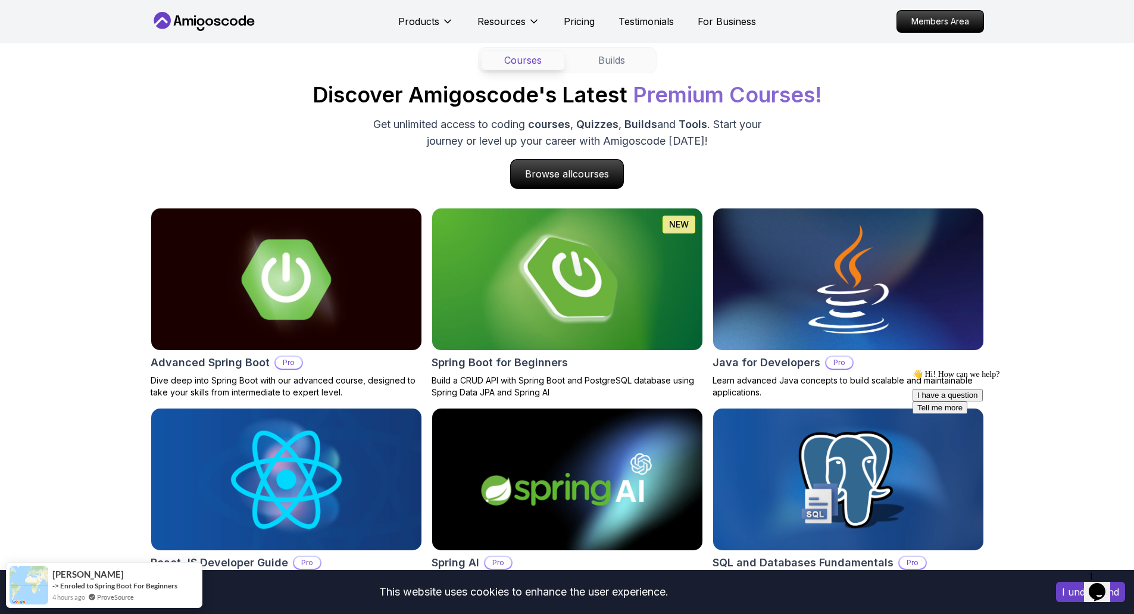
scroll to position [1131, 0]
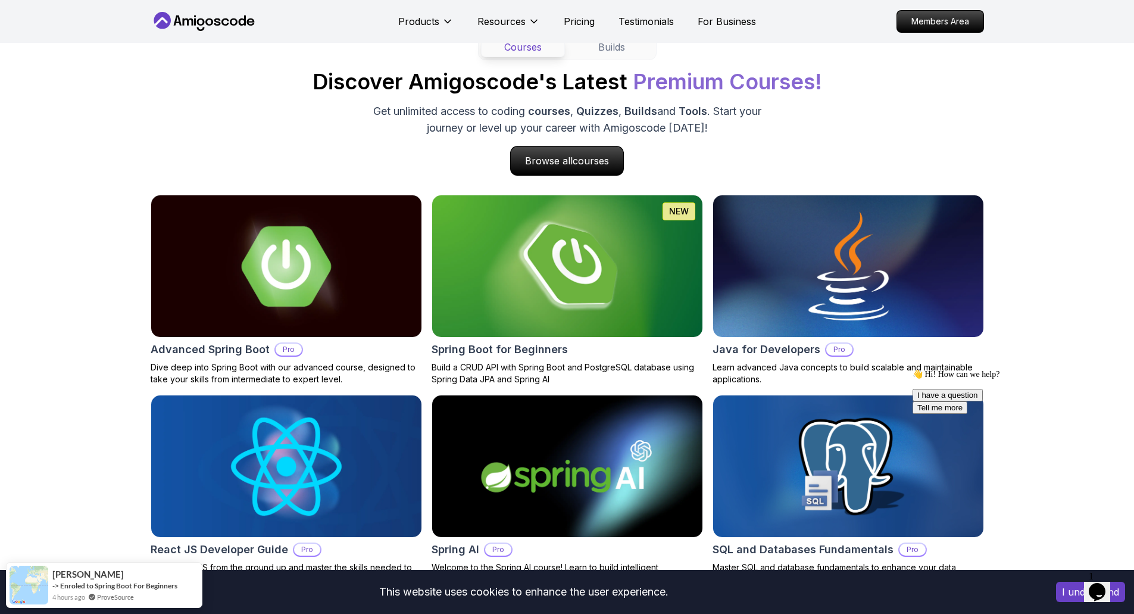
drag, startPoint x: 1099, startPoint y: 586, endPoint x: 1097, endPoint y: 499, distance: 86.3
click html "1 Opens Chat This icon Opens the chat window."
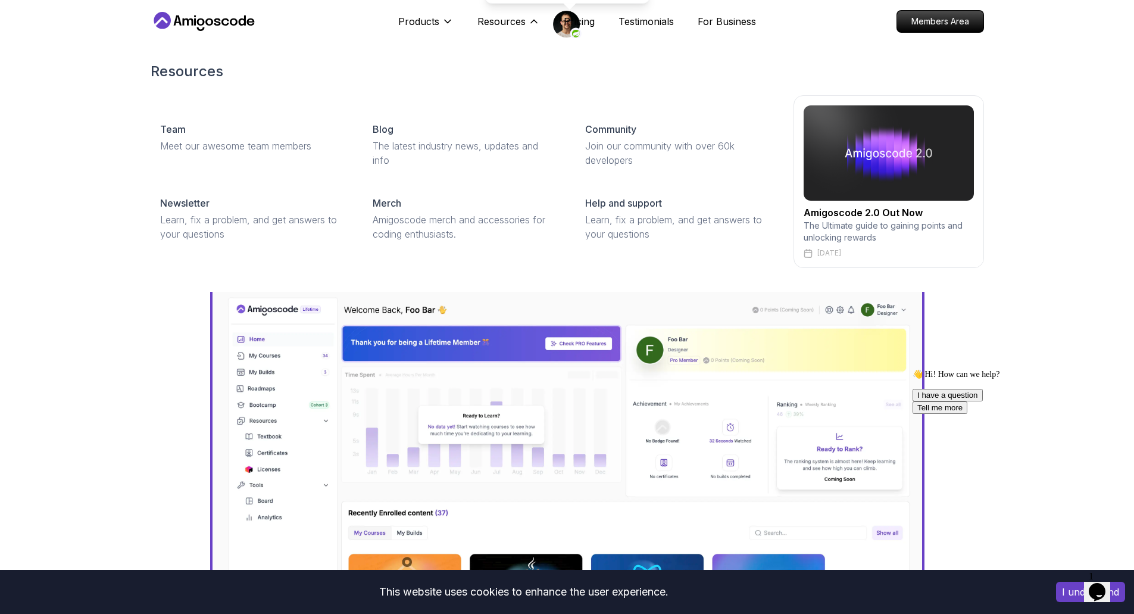
scroll to position [0, 0]
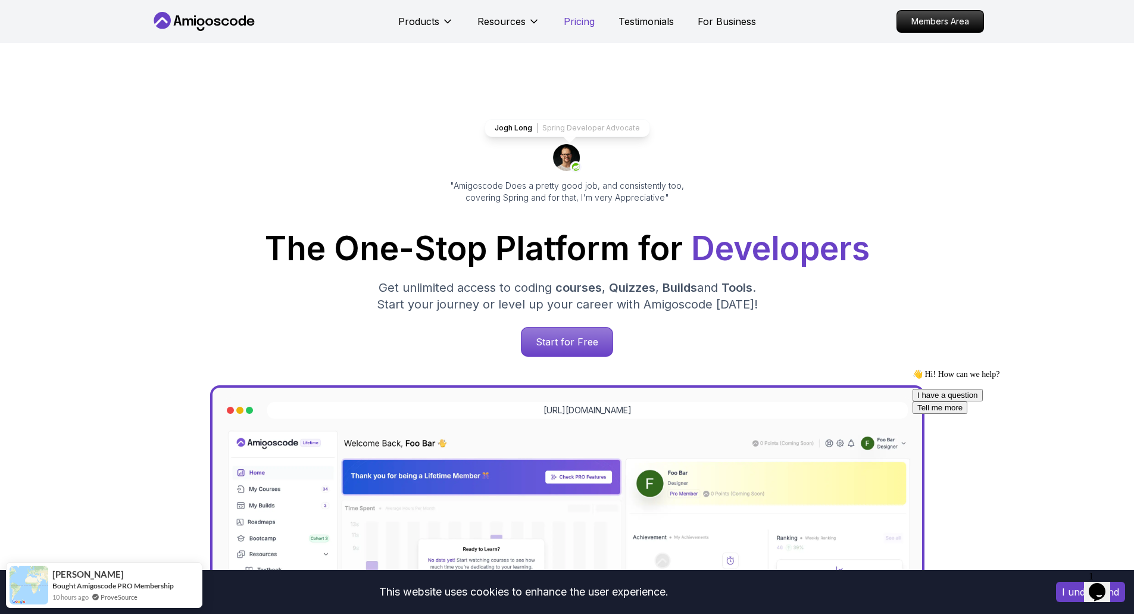
click at [578, 27] on p "Pricing" at bounding box center [579, 21] width 31 height 14
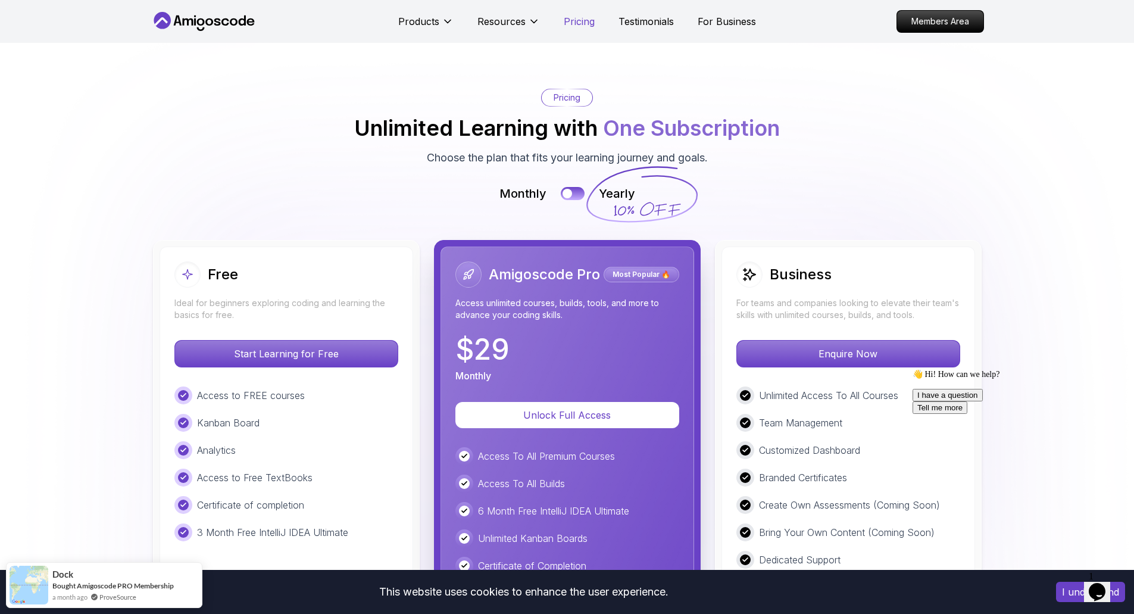
scroll to position [2558, 0]
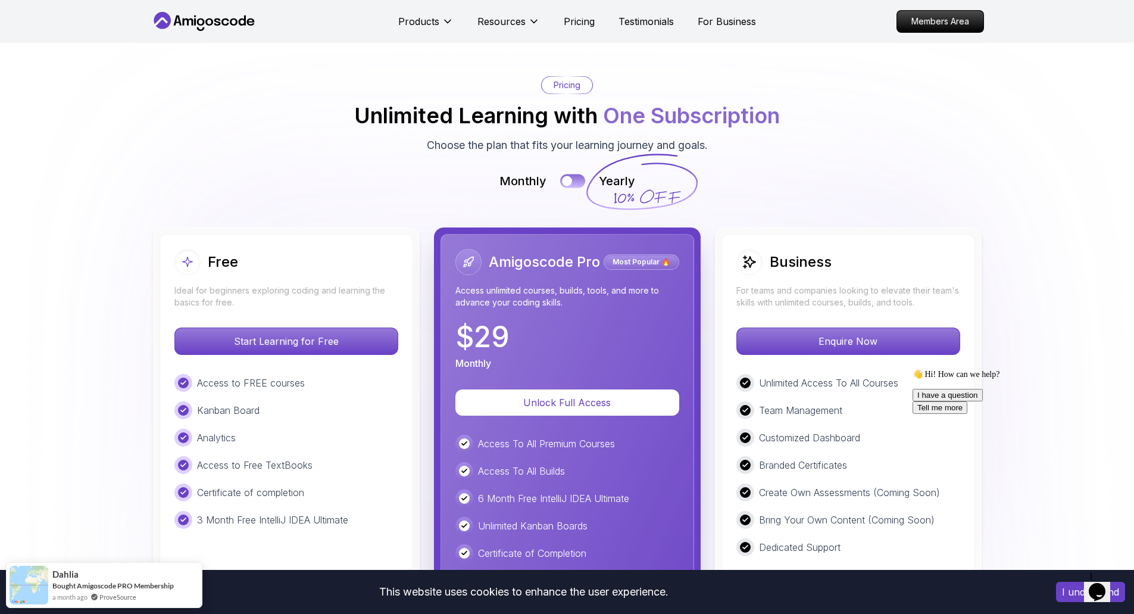
click at [574, 180] on button at bounding box center [572, 181] width 25 height 14
click at [529, 206] on img at bounding box center [567, 429] width 1134 height 859
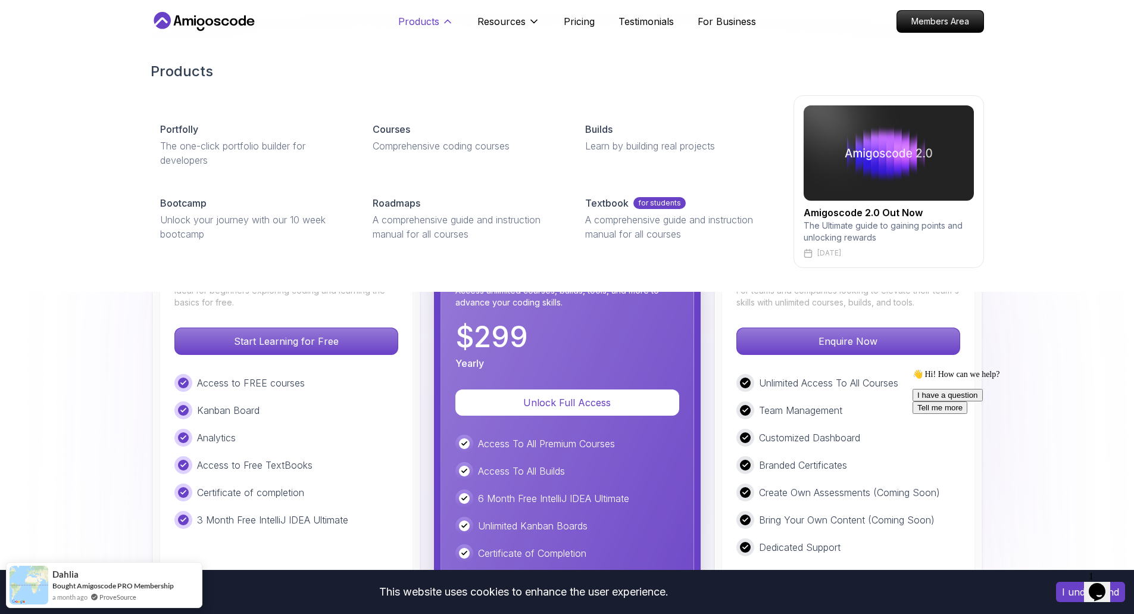
click at [415, 23] on p "Products" at bounding box center [418, 21] width 41 height 14
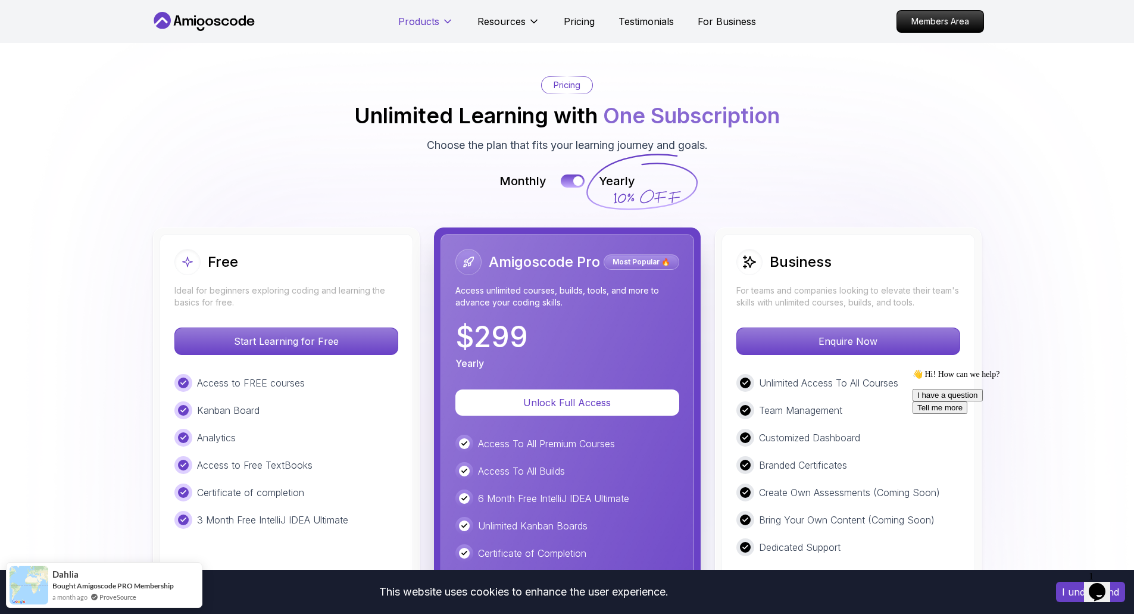
click at [415, 23] on p "Products" at bounding box center [418, 21] width 41 height 14
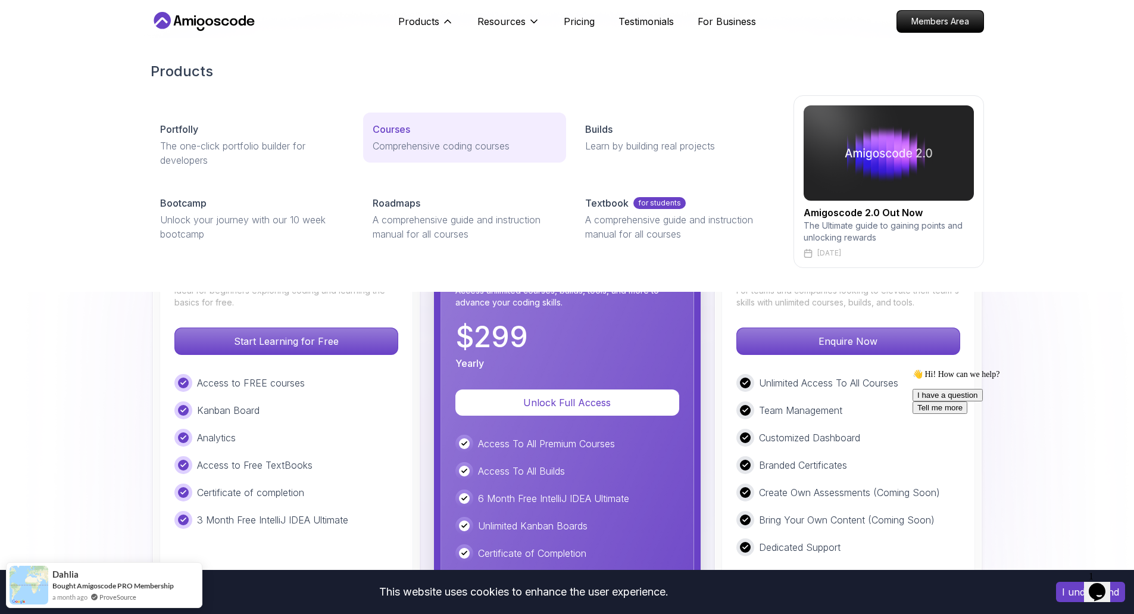
click at [405, 134] on p "Courses" at bounding box center [391, 129] width 37 height 14
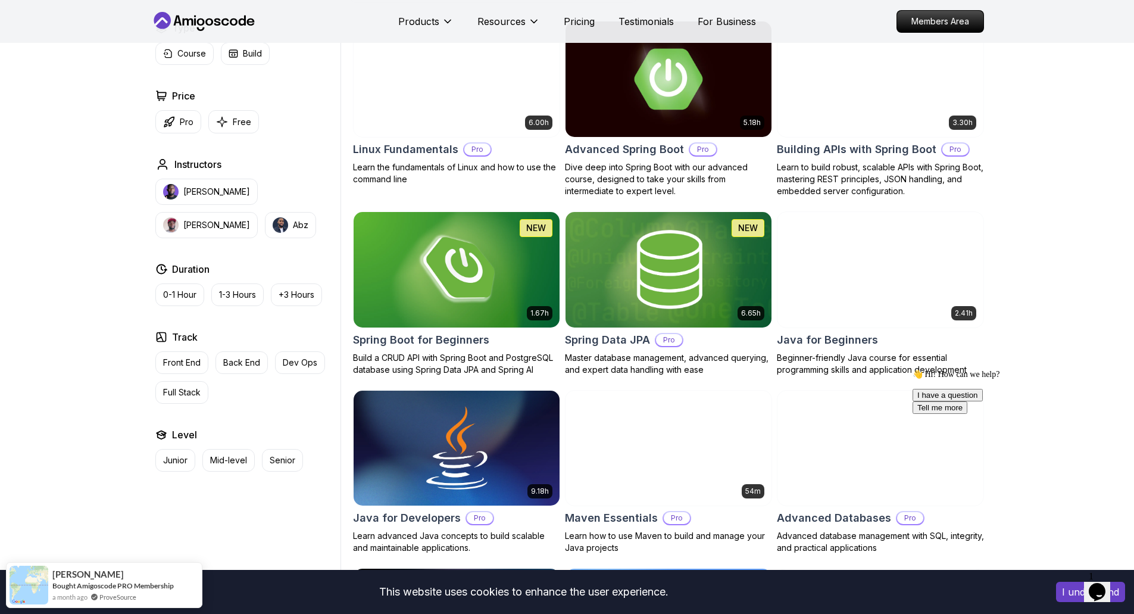
scroll to position [179, 0]
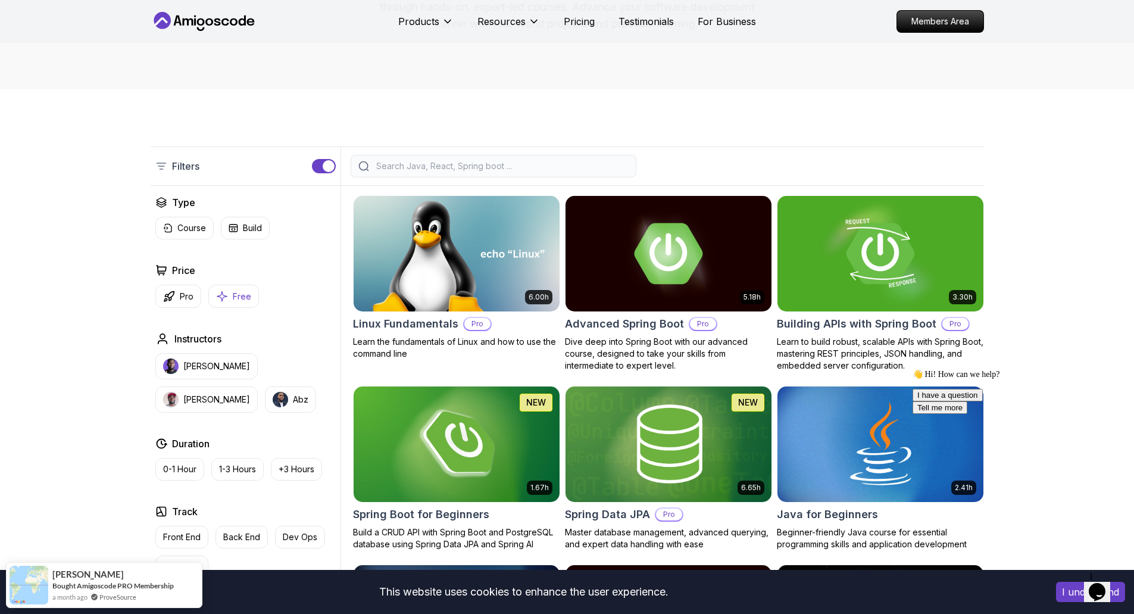
click at [245, 299] on p "Free" at bounding box center [242, 296] width 18 height 12
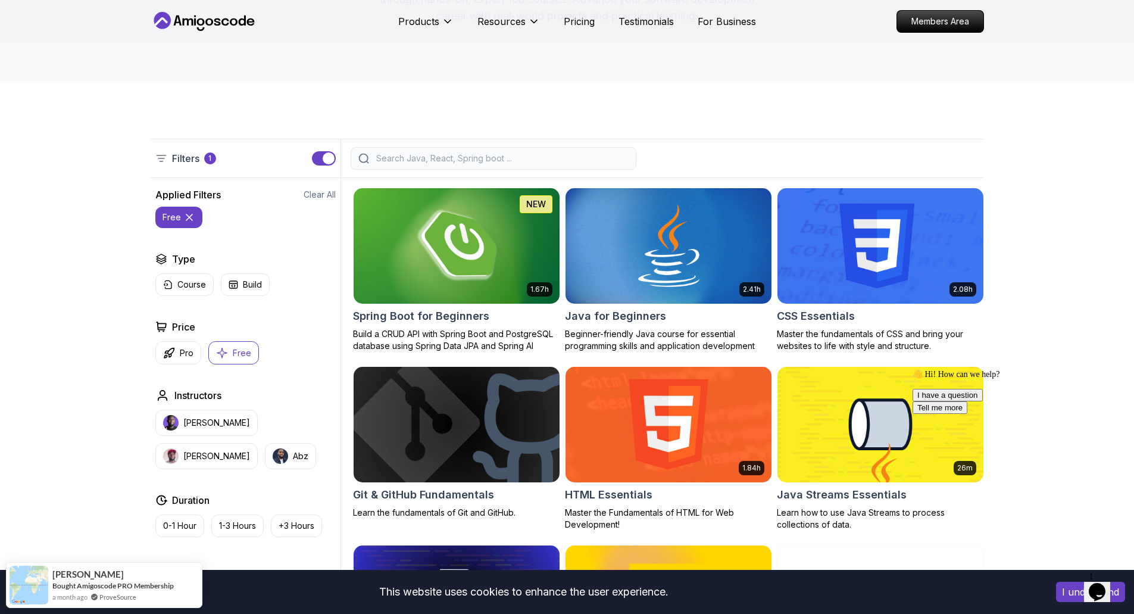
scroll to position [179, 0]
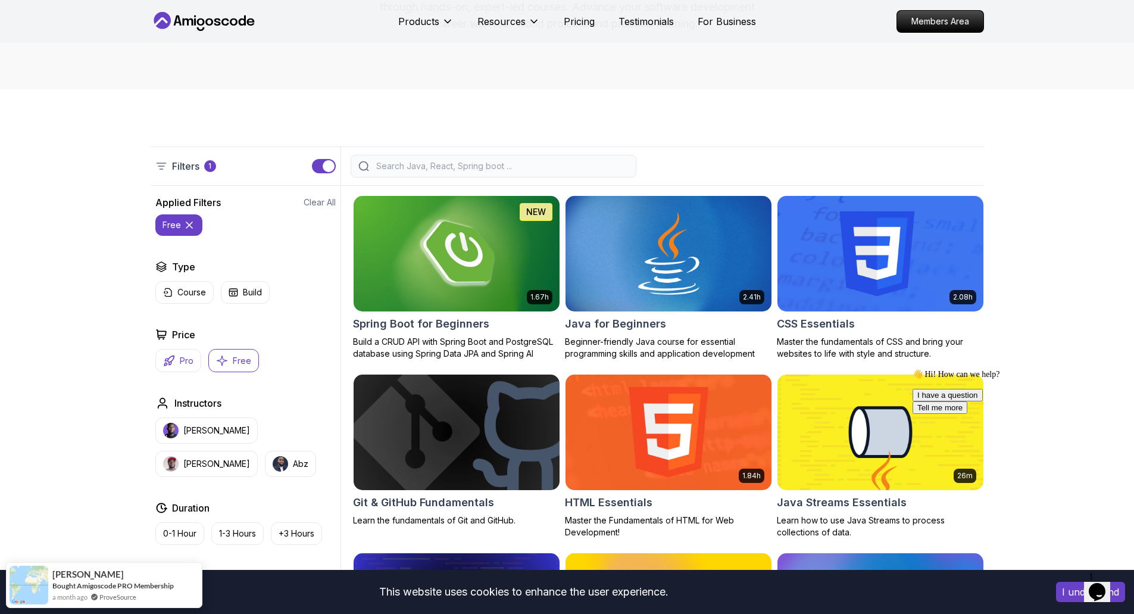
click at [180, 359] on p "Pro" at bounding box center [187, 361] width 14 height 12
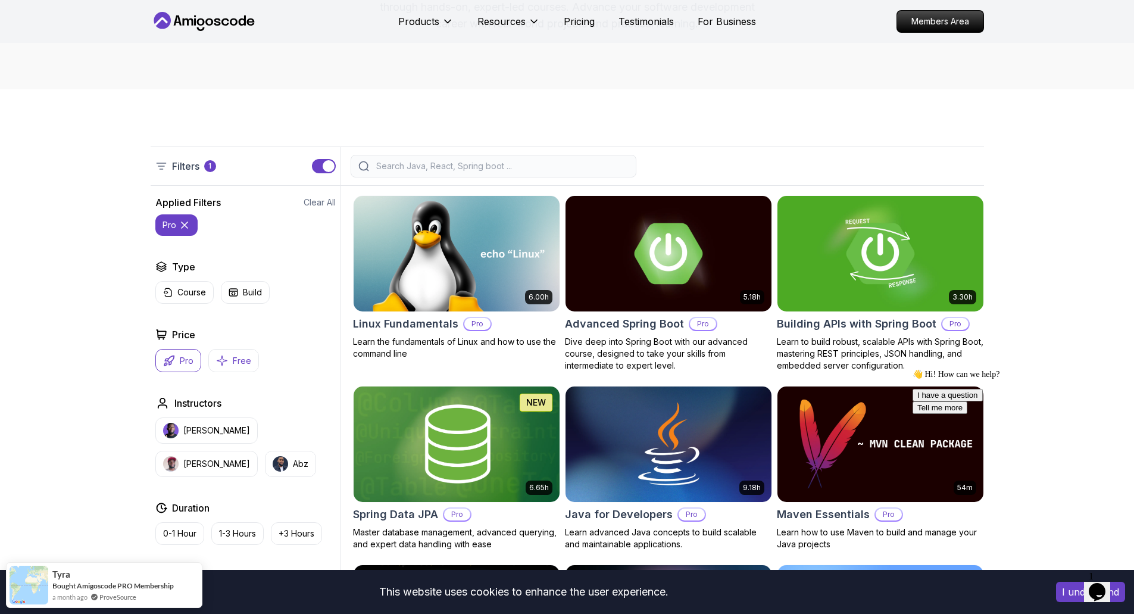
click at [245, 357] on p "Free" at bounding box center [242, 361] width 18 height 12
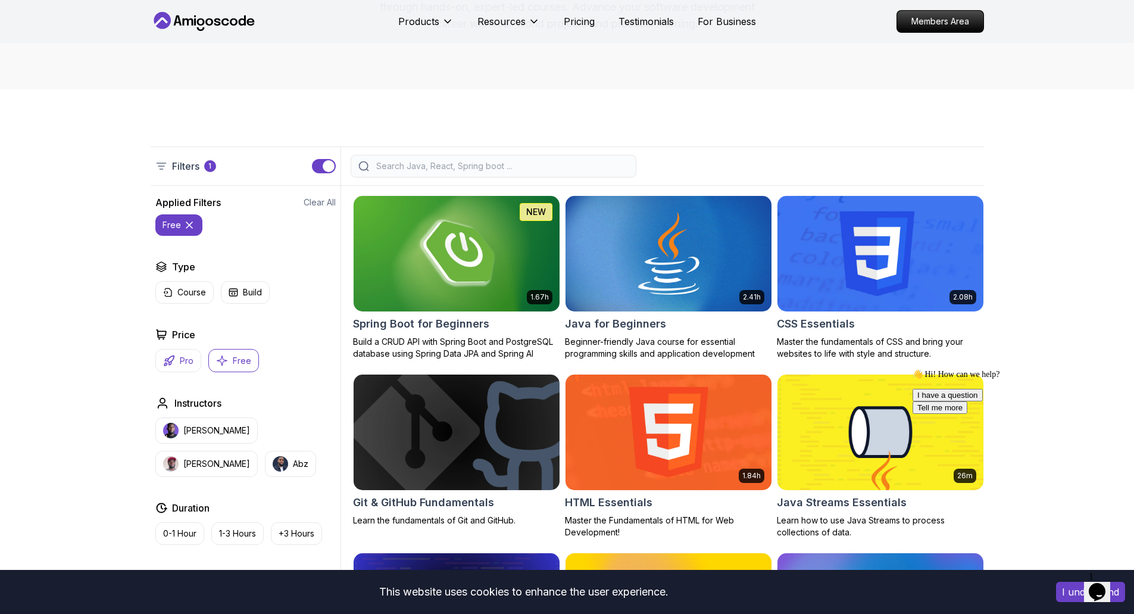
click at [193, 358] on button "Pro" at bounding box center [178, 360] width 46 height 23
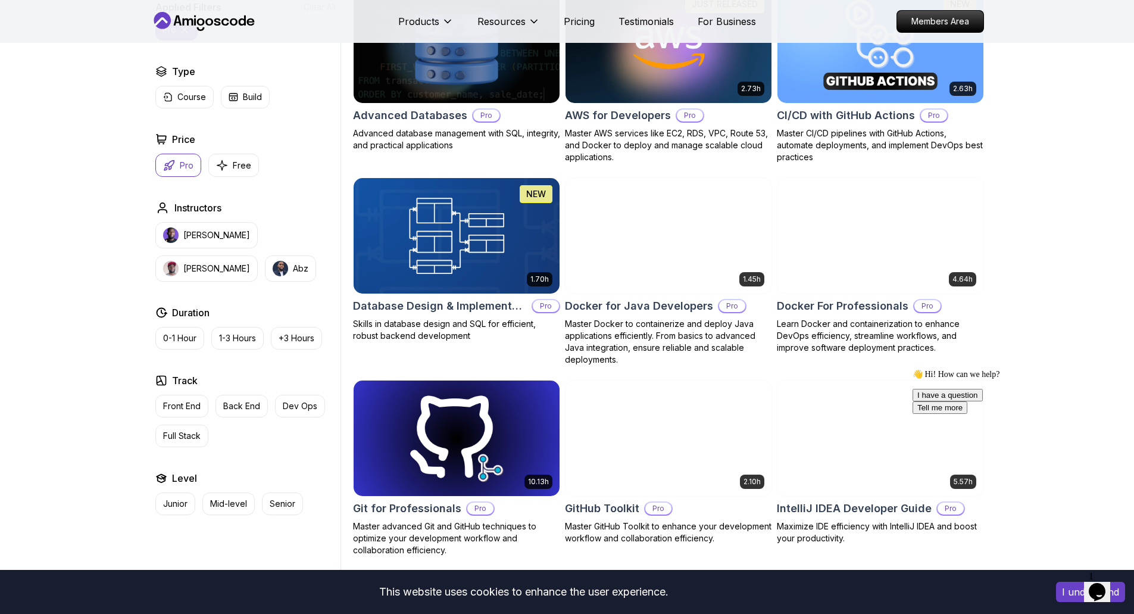
scroll to position [833, 0]
